Goal: Task Accomplishment & Management: Use online tool/utility

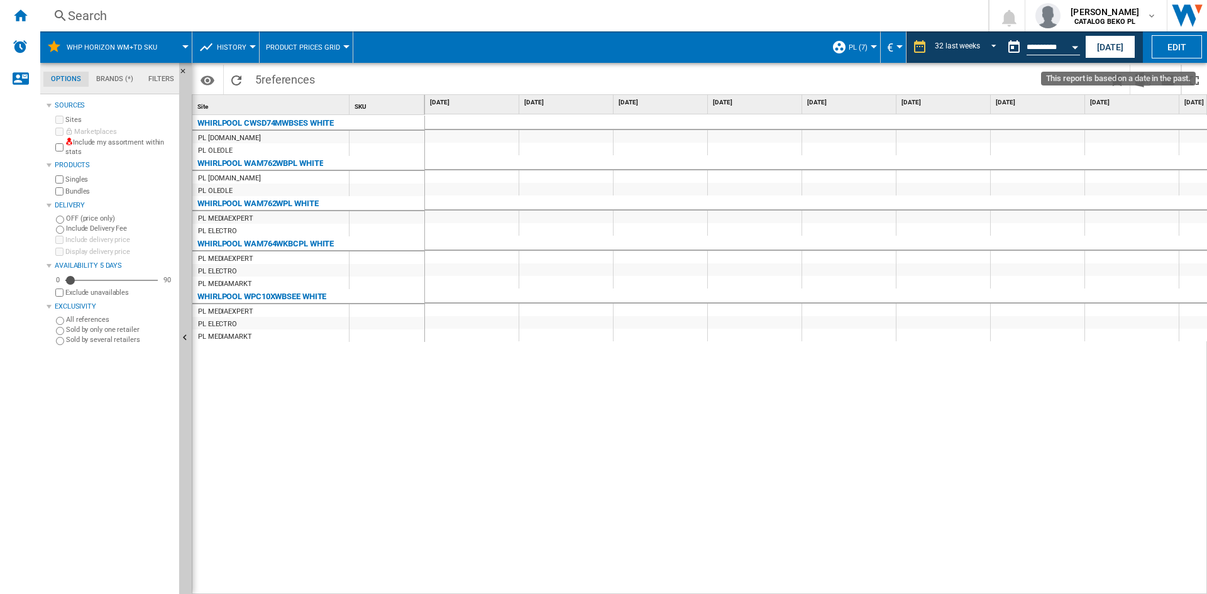
click at [1071, 47] on div "Open calendar" at bounding box center [1074, 47] width 6 height 3
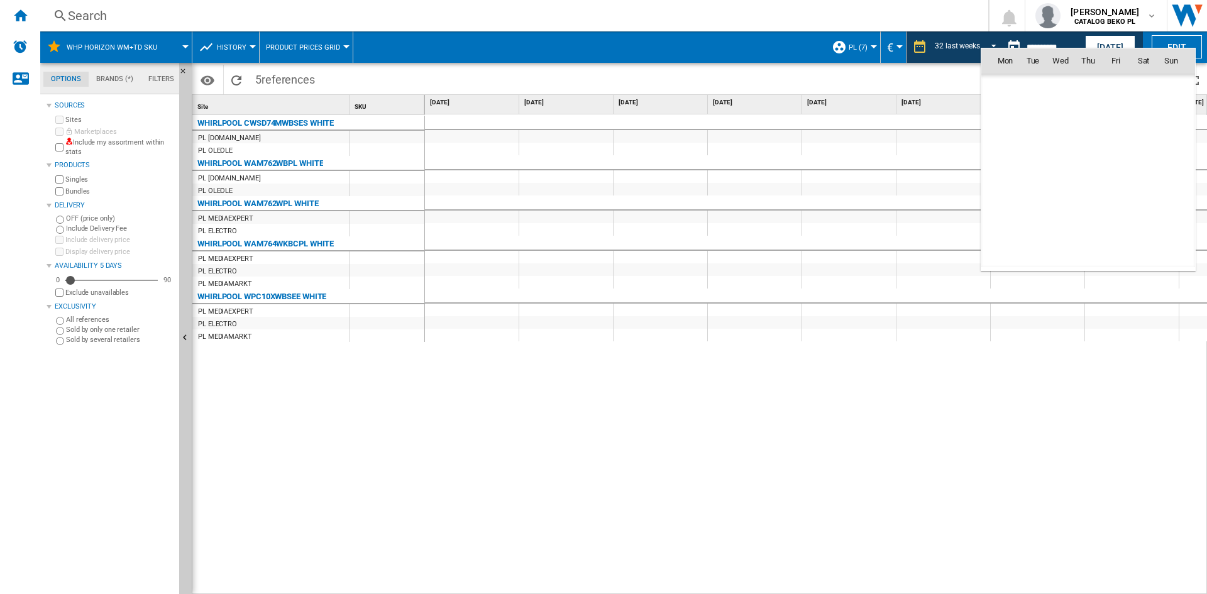
scroll to position [5995, 0]
click at [1065, 140] on span "10" at bounding box center [1060, 143] width 26 height 26
type input "**********"
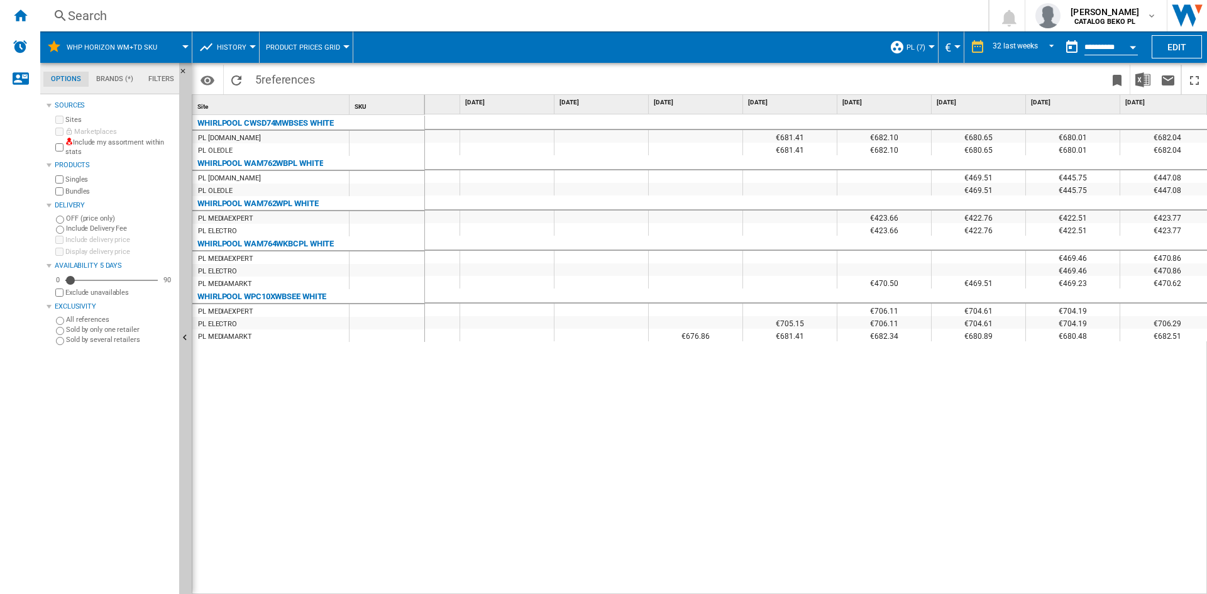
scroll to position [0, 2328]
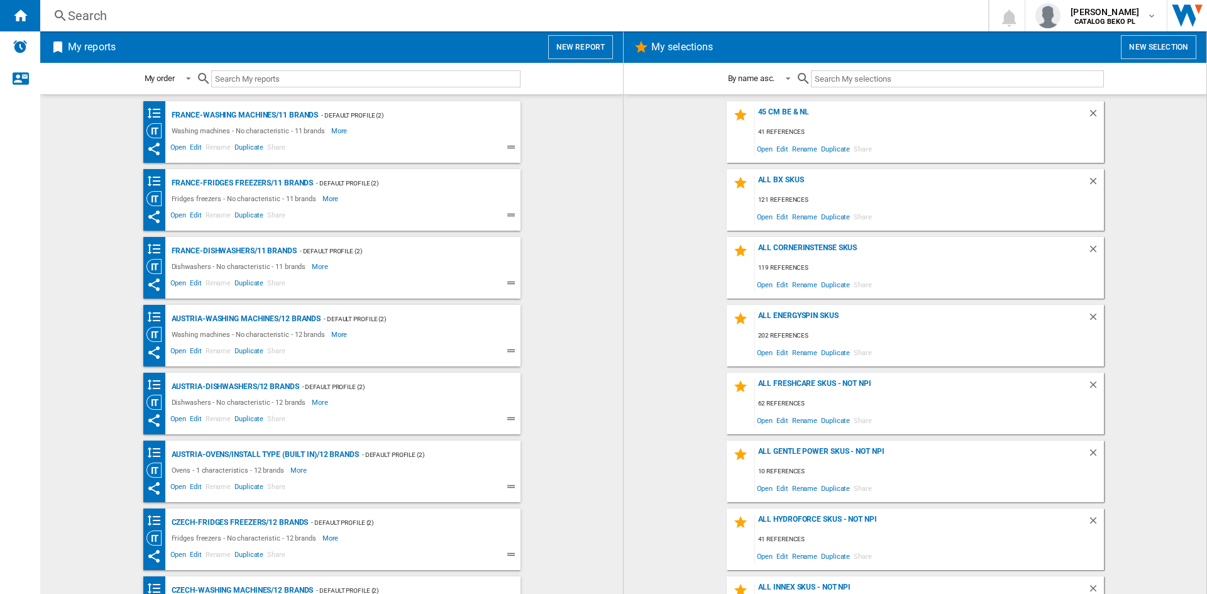
click at [590, 53] on button "New report" at bounding box center [580, 47] width 65 height 24
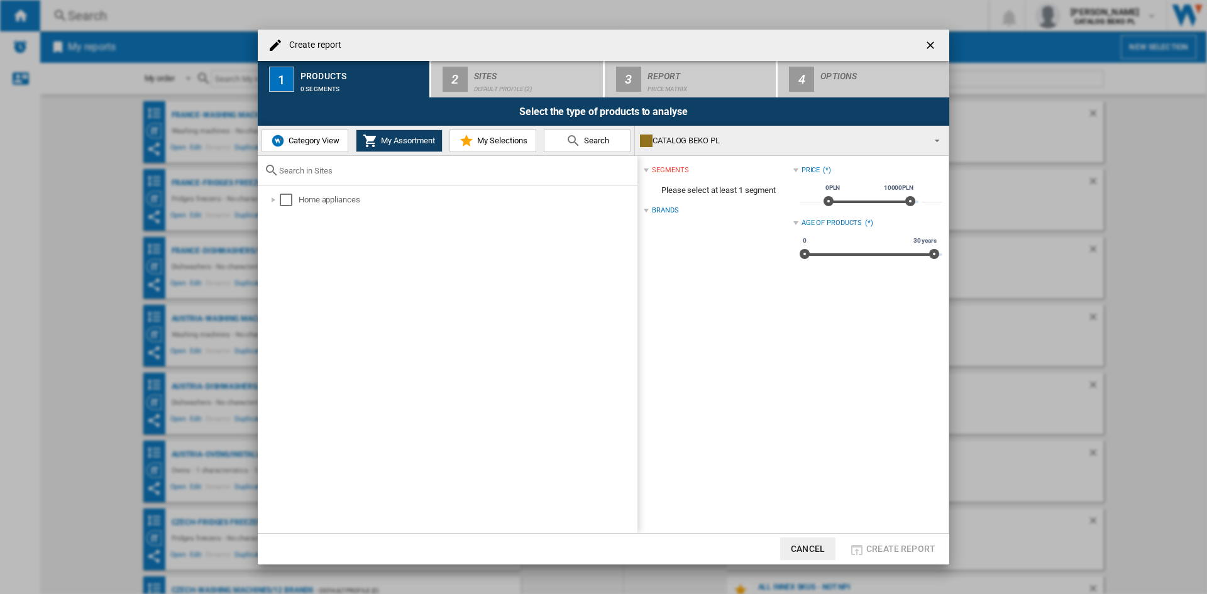
click at [323, 147] on button "Category View" at bounding box center [304, 140] width 87 height 23
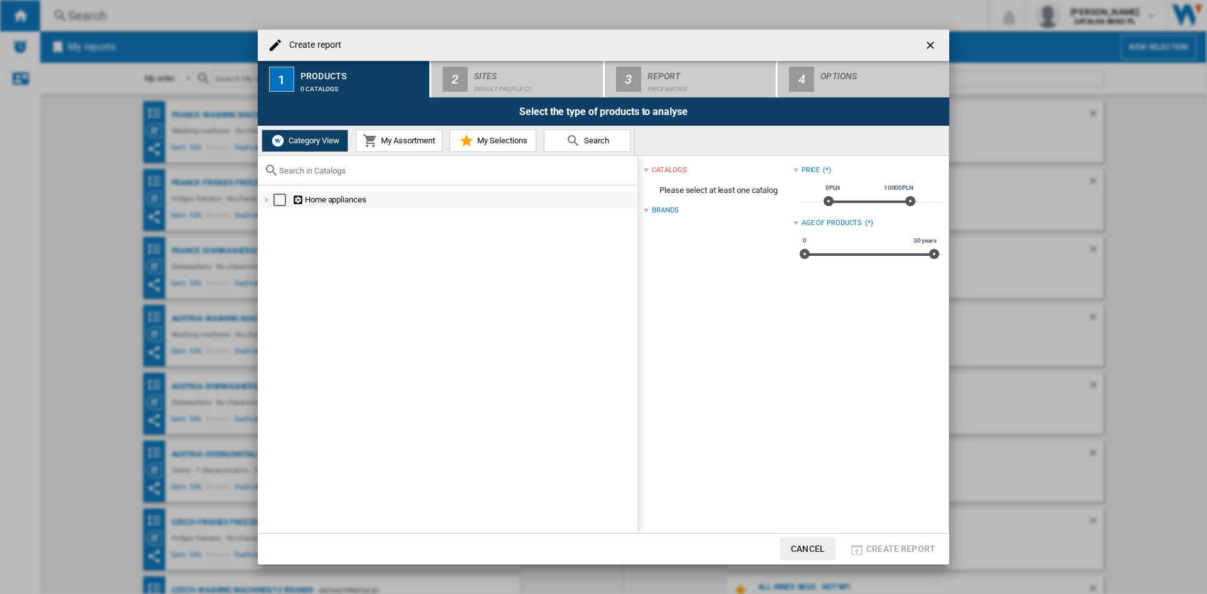
click at [270, 197] on div at bounding box center [267, 200] width 13 height 13
